Goal: Find specific page/section: Find specific page/section

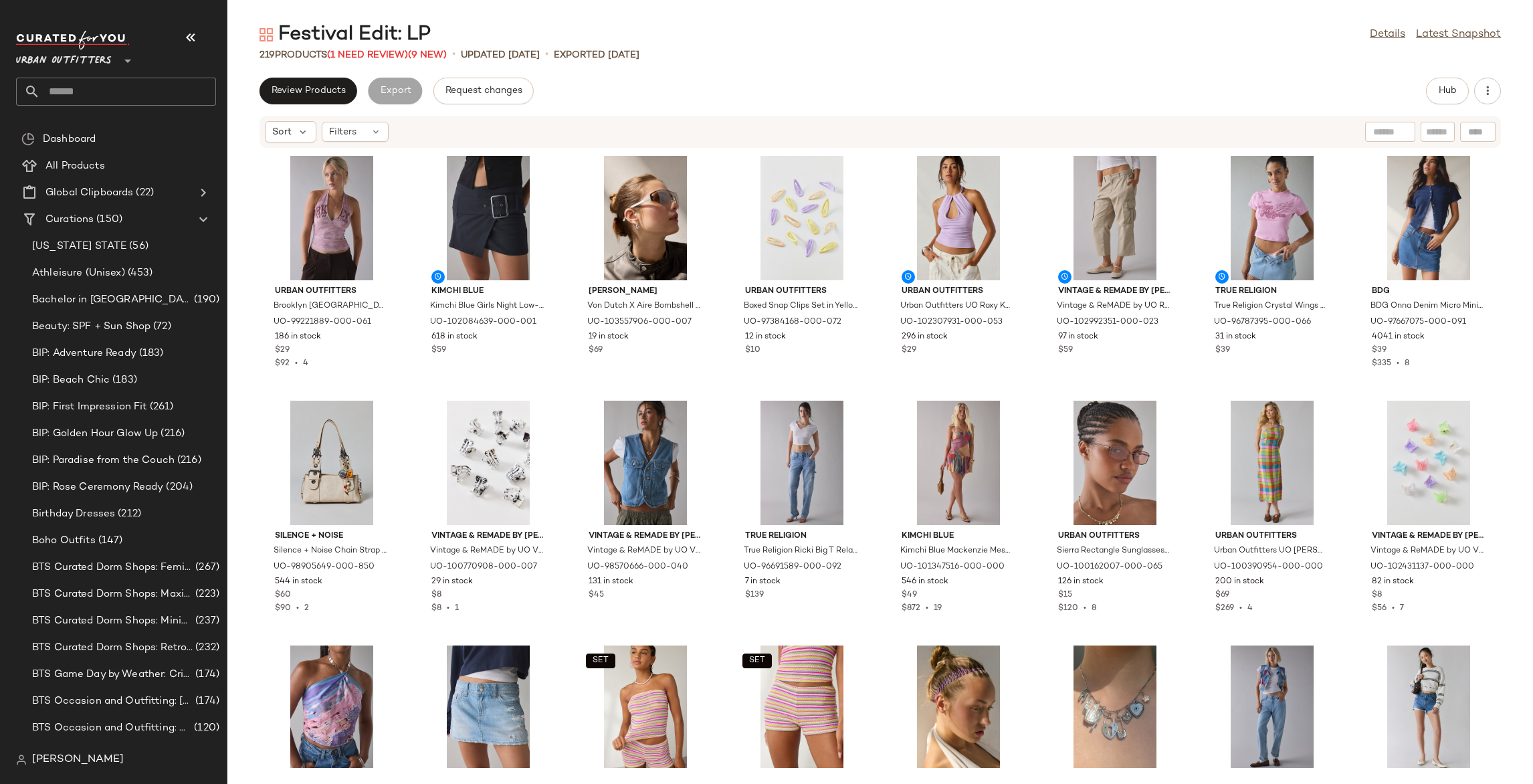
drag, startPoint x: 1382, startPoint y: 37, endPoint x: 850, endPoint y: 69, distance: 533.0
click at [1382, 37] on link "Details" at bounding box center [1387, 34] width 35 height 16
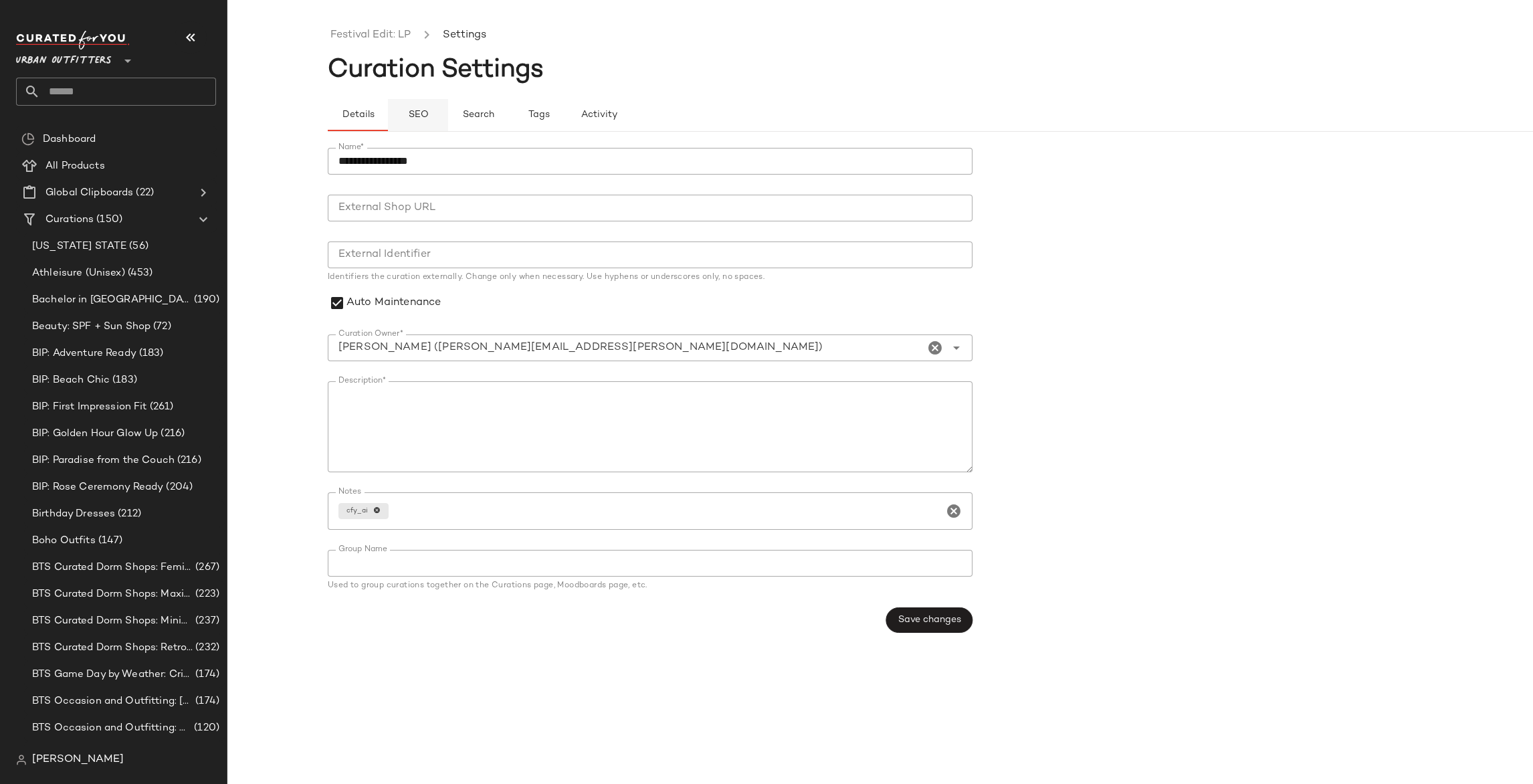
click at [416, 110] on span "SEO" at bounding box center [417, 115] width 20 height 11
